Goal: Task Accomplishment & Management: Manage account settings

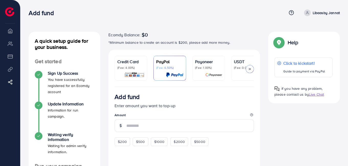
scroll to position [26, 0]
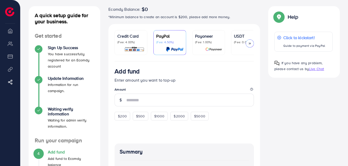
click at [214, 46] on img at bounding box center [213, 49] width 17 height 6
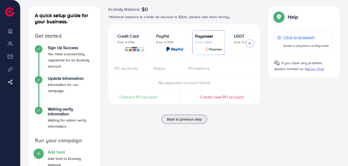
click at [144, 98] on span "Connect PO account" at bounding box center [138, 97] width 38 height 6
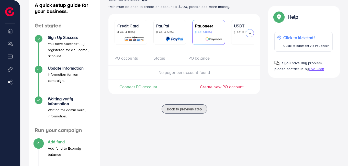
scroll to position [26, 0]
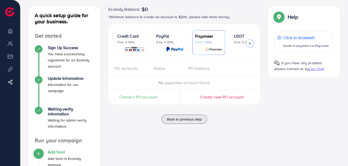
click at [139, 42] on p "(Fee: 4.00%)" at bounding box center [130, 42] width 27 height 4
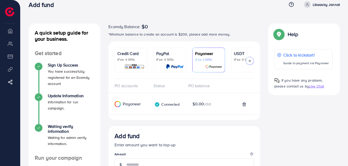
scroll to position [110, 0]
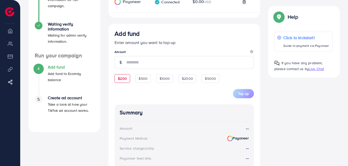
click at [124, 79] on div "$200 $500 $1000 $2000 $5000" at bounding box center [166, 78] width 105 height 10
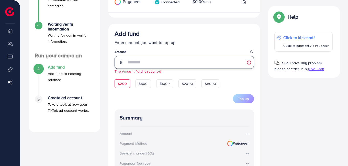
click at [138, 64] on input "number" at bounding box center [189, 62] width 127 height 13
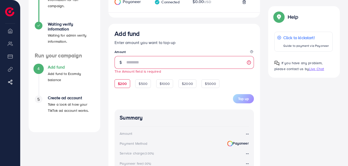
click at [120, 85] on span "$200" at bounding box center [122, 83] width 9 height 5
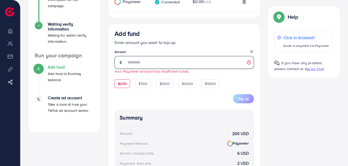
click at [136, 65] on input "***" at bounding box center [189, 62] width 127 height 13
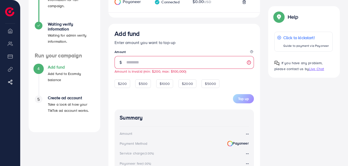
click at [193, 45] on p "Enter amount you want to top-up" at bounding box center [183, 42] width 139 height 6
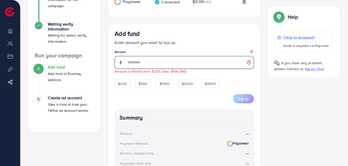
click at [152, 65] on input "**" at bounding box center [189, 62] width 127 height 13
type input "***"
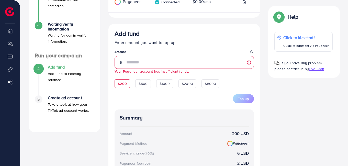
click at [203, 45] on p "Enter amount you want to top-up" at bounding box center [183, 42] width 139 height 6
click at [120, 83] on span "$200" at bounding box center [122, 83] width 9 height 5
click at [122, 86] on span "$200" at bounding box center [122, 83] width 9 height 5
click at [168, 97] on div "Top up" at bounding box center [183, 95] width 139 height 15
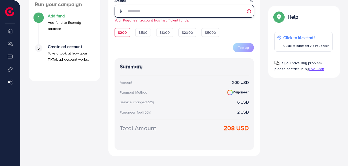
click at [149, 14] on input "***" at bounding box center [189, 11] width 127 height 13
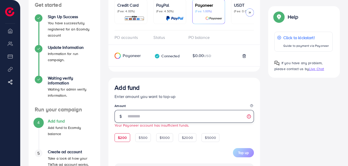
scroll to position [77, 0]
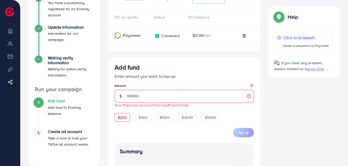
click at [57, 103] on h4 "Add fund" at bounding box center [71, 100] width 46 height 5
click at [10, 14] on img at bounding box center [9, 11] width 9 height 9
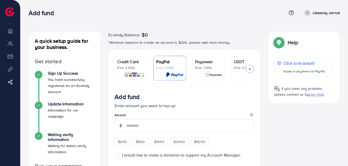
click at [214, 66] on p "(Fee: 1.00%)" at bounding box center [208, 68] width 27 height 4
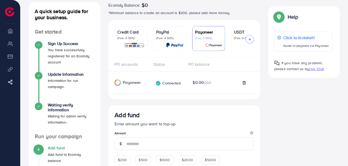
scroll to position [51, 0]
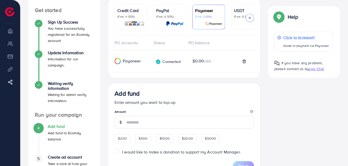
click at [244, 60] on polyline at bounding box center [243, 60] width 3 height 0
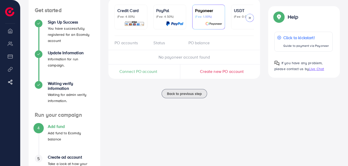
scroll to position [0, 0]
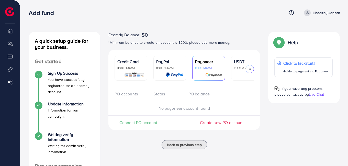
click at [125, 69] on p "(Fee: 4.00%)" at bounding box center [130, 68] width 27 height 4
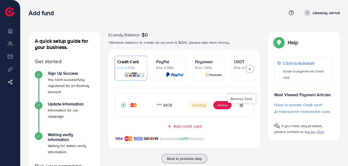
click at [242, 107] on icon at bounding box center [241, 105] width 4 height 4
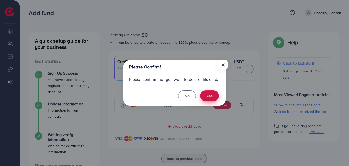
click at [208, 96] on button "Yes" at bounding box center [209, 95] width 19 height 11
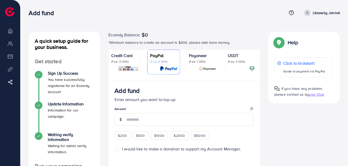
click at [119, 64] on div "Credit Card (Fee: 4.00%)" at bounding box center [124, 61] width 27 height 19
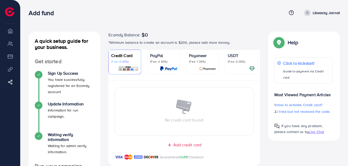
click at [205, 63] on p "(Fee: 1.00%)" at bounding box center [202, 61] width 27 height 4
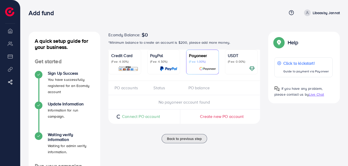
click at [225, 63] on link "USDT (Fee: 0.00%)" at bounding box center [241, 62] width 33 height 25
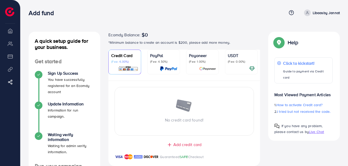
click at [309, 12] on icon at bounding box center [307, 13] width 4 height 4
click at [10, 85] on link "Affiliate Program" at bounding box center [10, 82] width 13 height 10
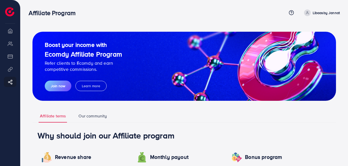
click at [316, 13] on p "Libaasby Jannat" at bounding box center [325, 13] width 27 height 6
click at [309, 33] on span "Log out" at bounding box center [309, 30] width 14 height 6
